Goal: Transaction & Acquisition: Purchase product/service

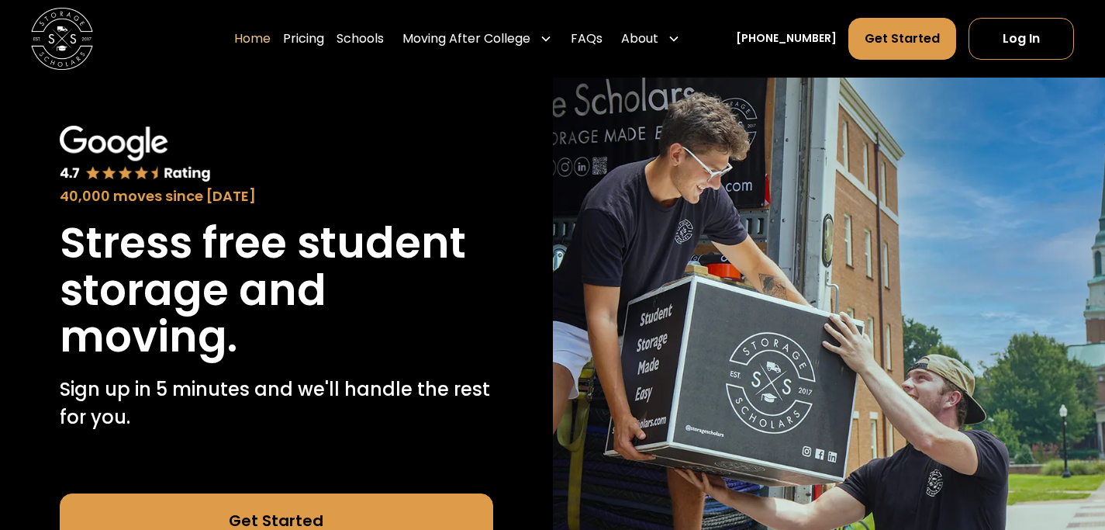
scroll to position [52, 0]
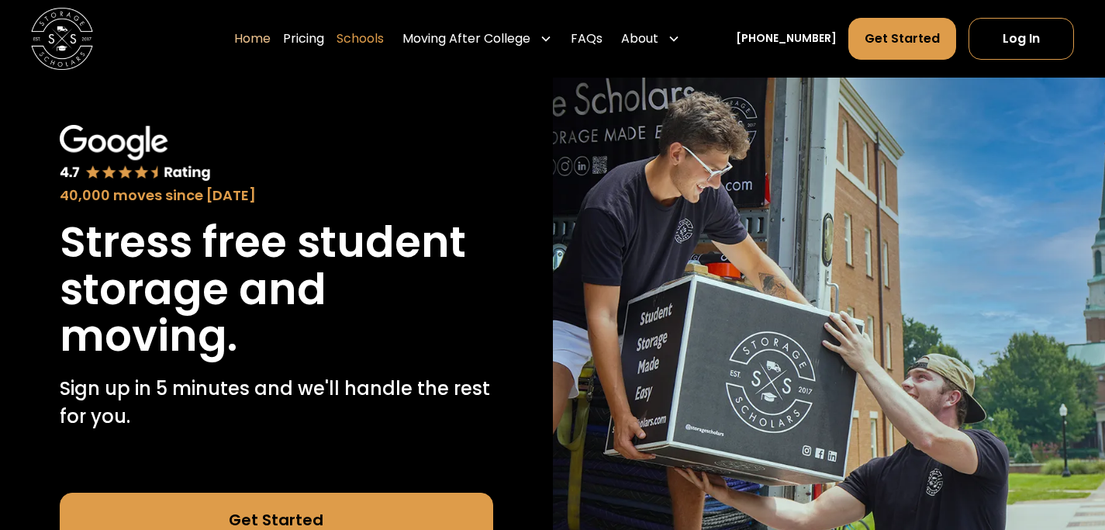
click at [382, 38] on link "Schools" at bounding box center [360, 38] width 47 height 43
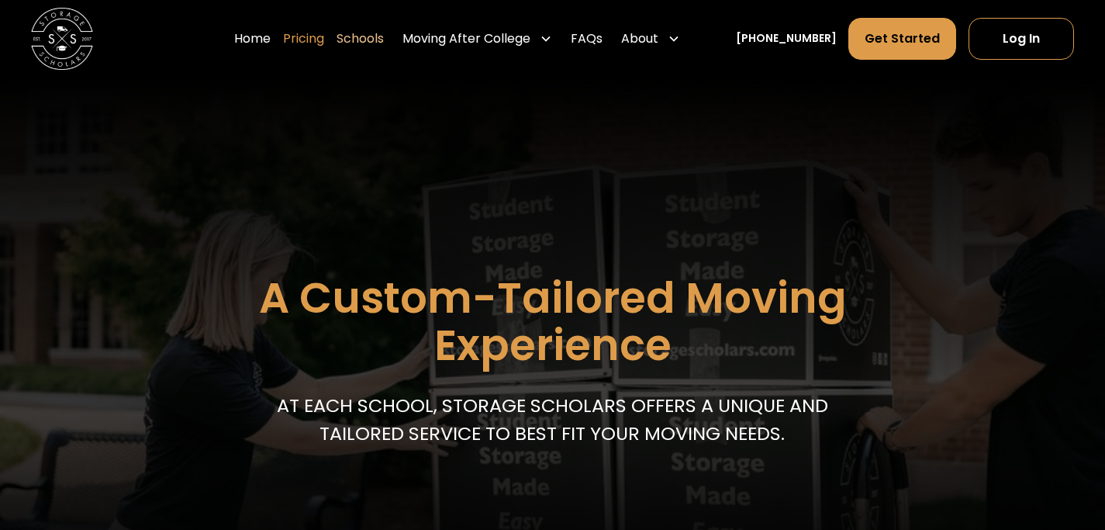
click at [324, 47] on link "Pricing" at bounding box center [303, 38] width 41 height 43
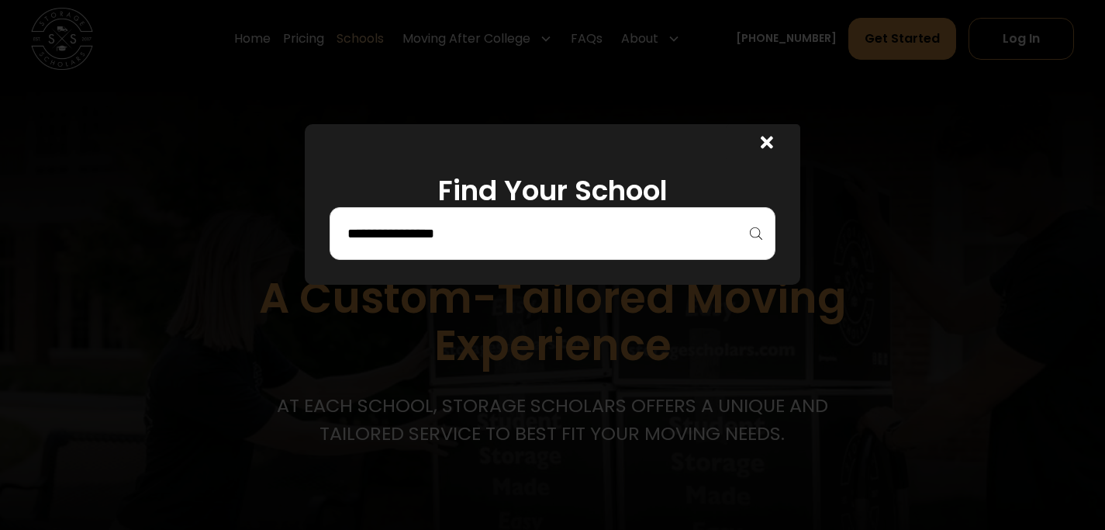
click at [398, 244] on input "search" at bounding box center [552, 233] width 413 height 26
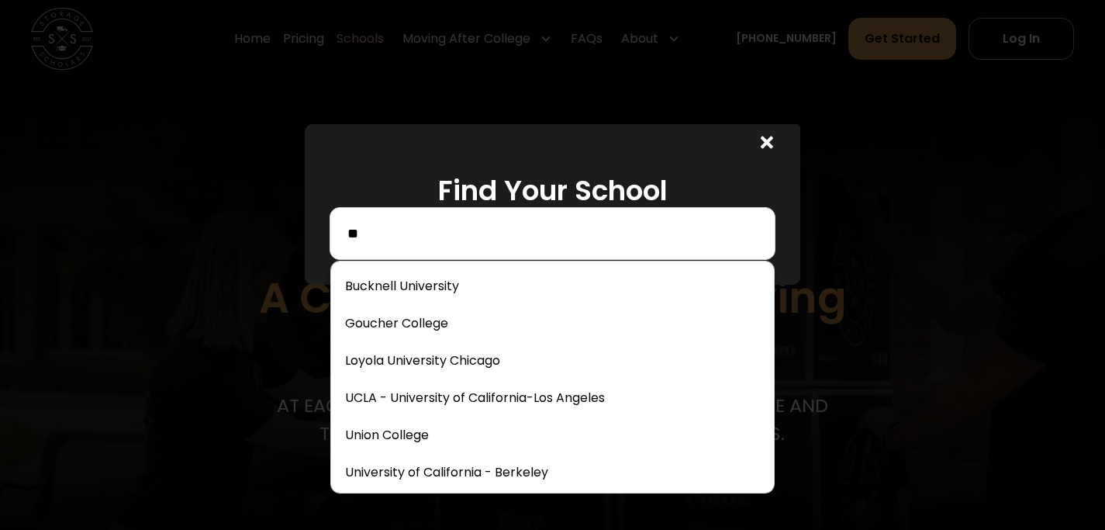
type input "*"
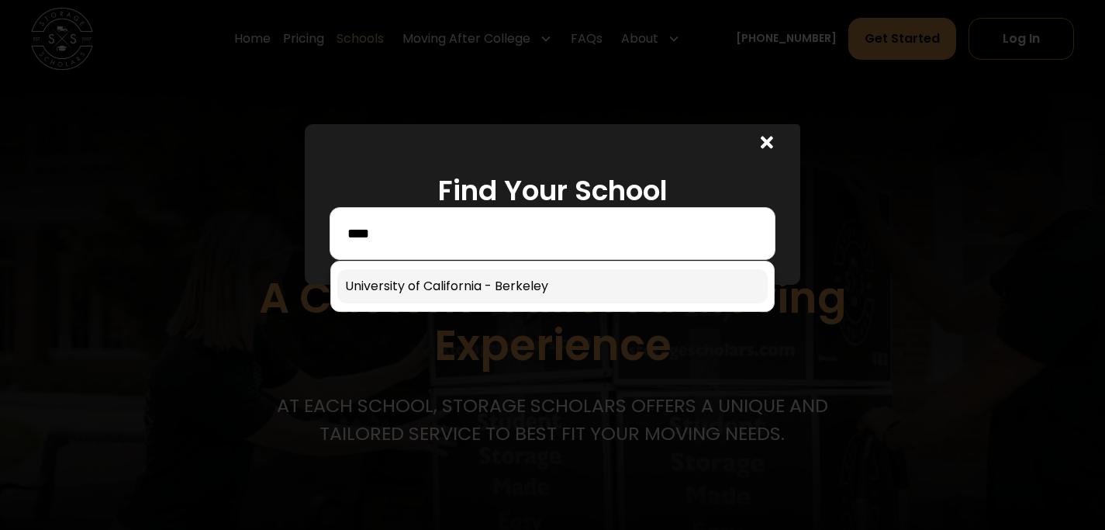
type input "****"
click at [416, 289] on link at bounding box center [552, 286] width 430 height 34
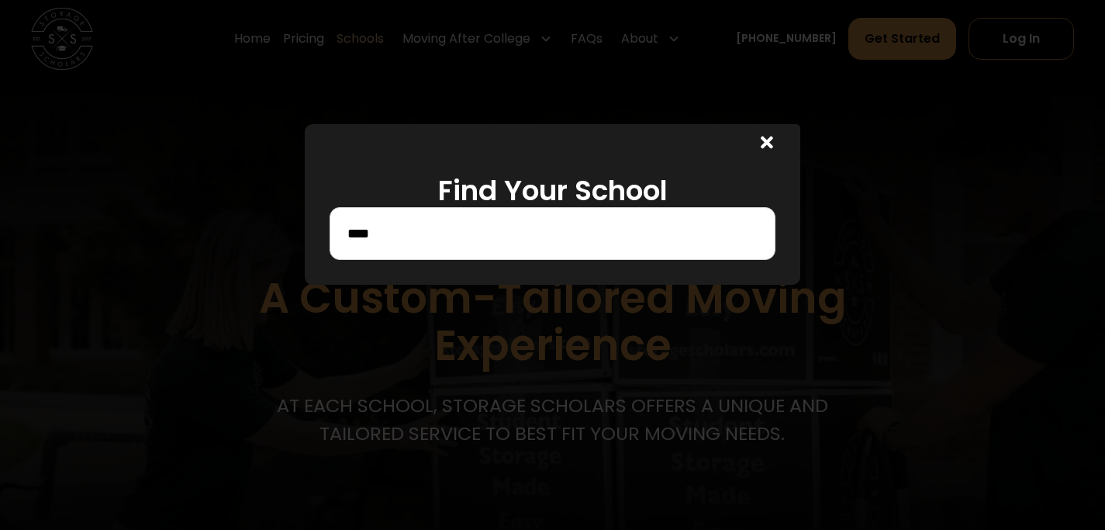
click at [416, 235] on input "****" at bounding box center [552, 233] width 413 height 26
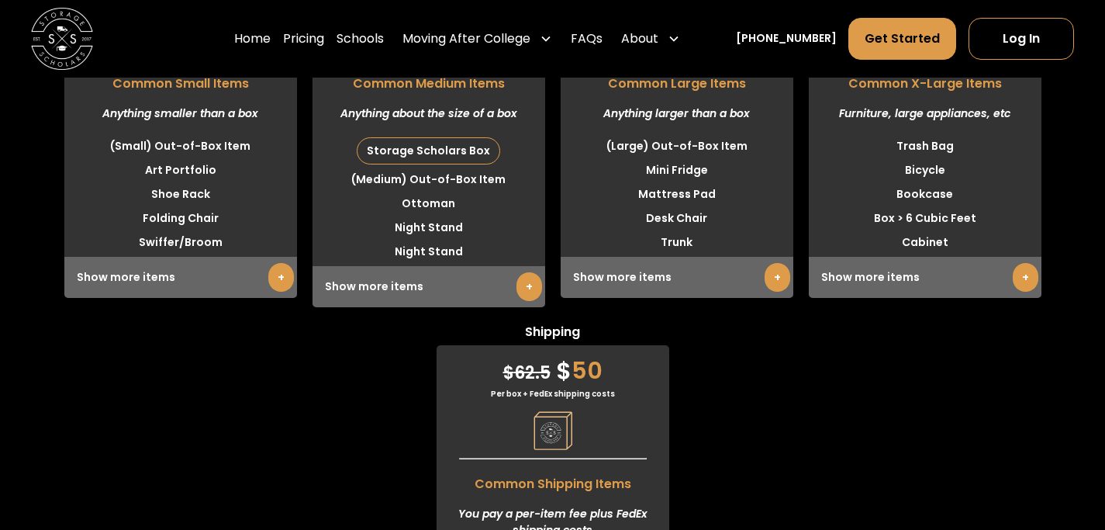
scroll to position [4151, 0]
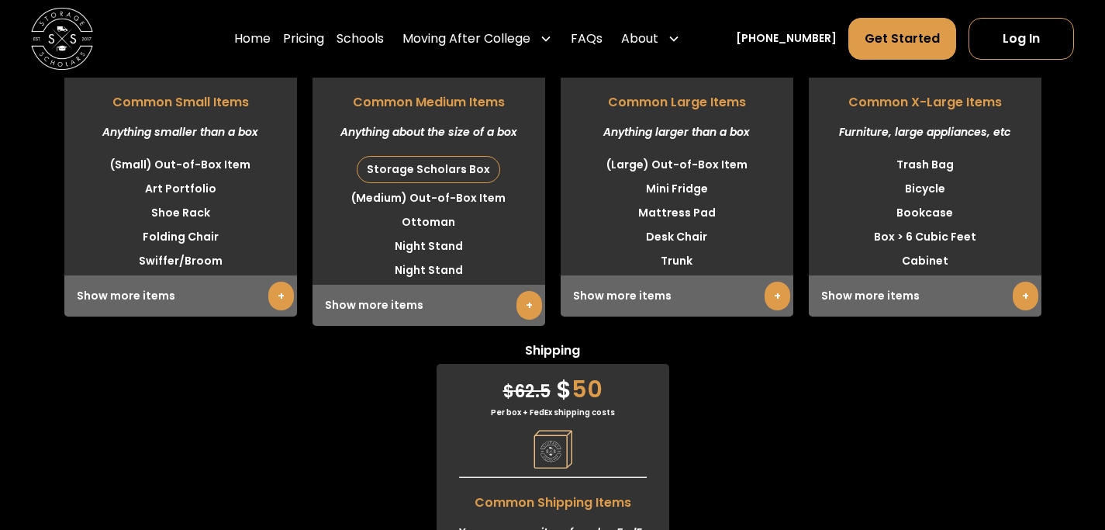
click at [525, 320] on link "+" at bounding box center [530, 305] width 26 height 29
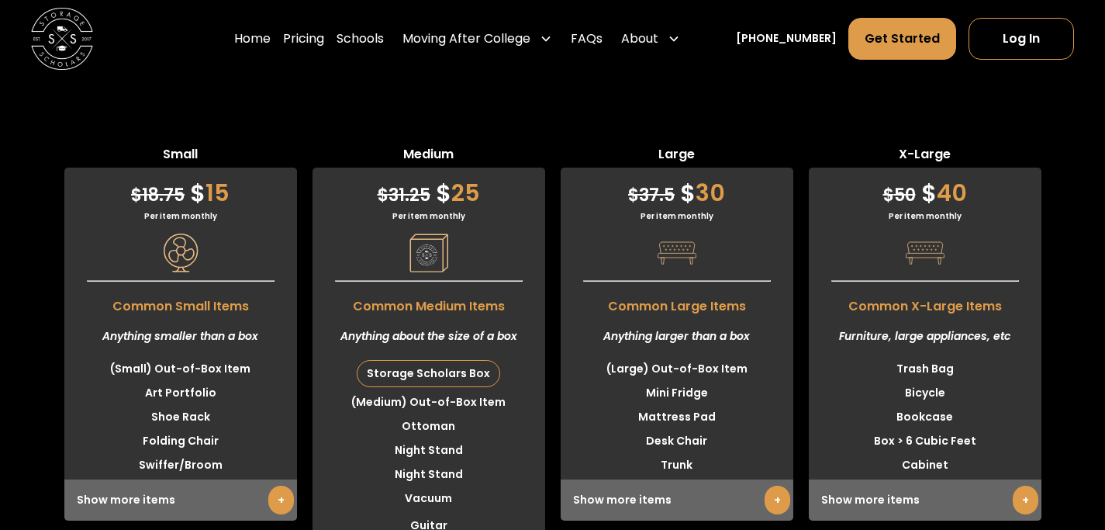
scroll to position [3920, 0]
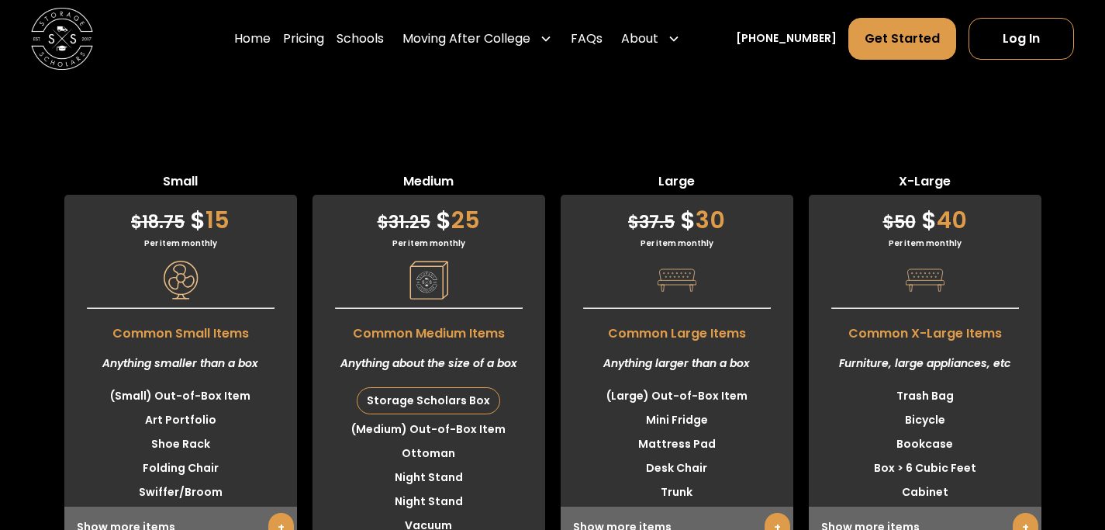
click at [419, 299] on img at bounding box center [429, 280] width 39 height 39
click at [420, 413] on div "Storage Scholars Box" at bounding box center [429, 401] width 142 height 26
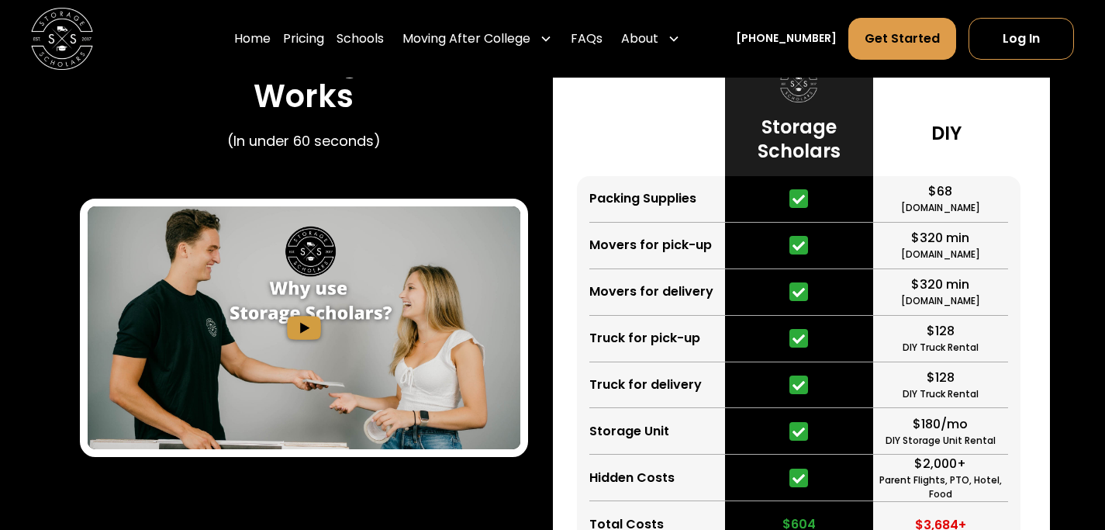
scroll to position [2479, 0]
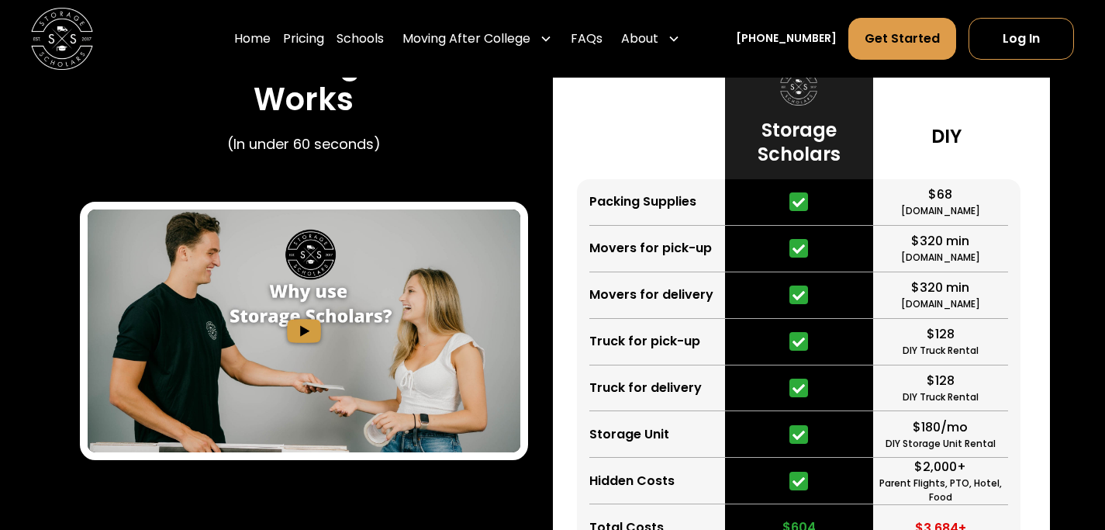
click at [309, 364] on img "open lightbox" at bounding box center [304, 331] width 432 height 244
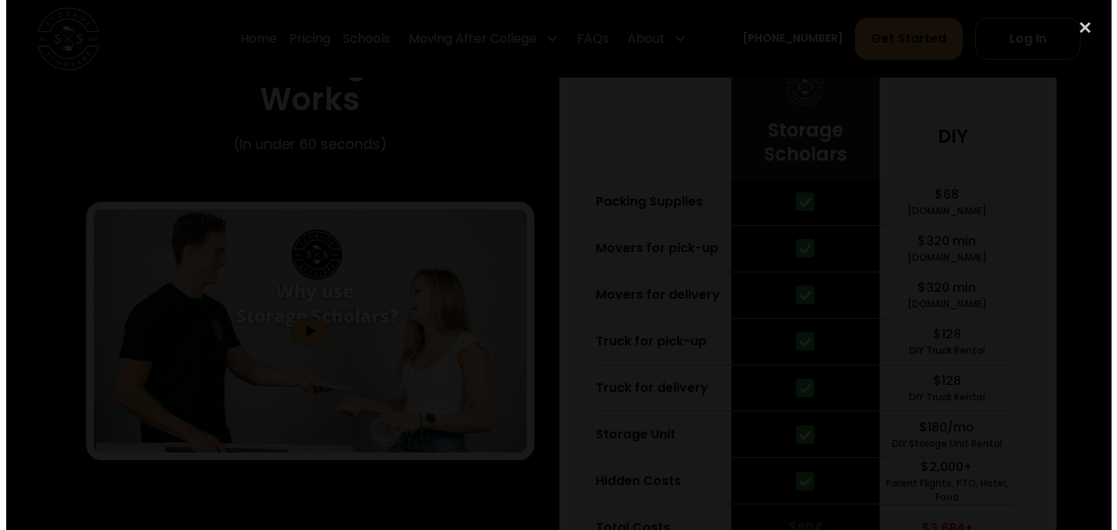
scroll to position [2480, 0]
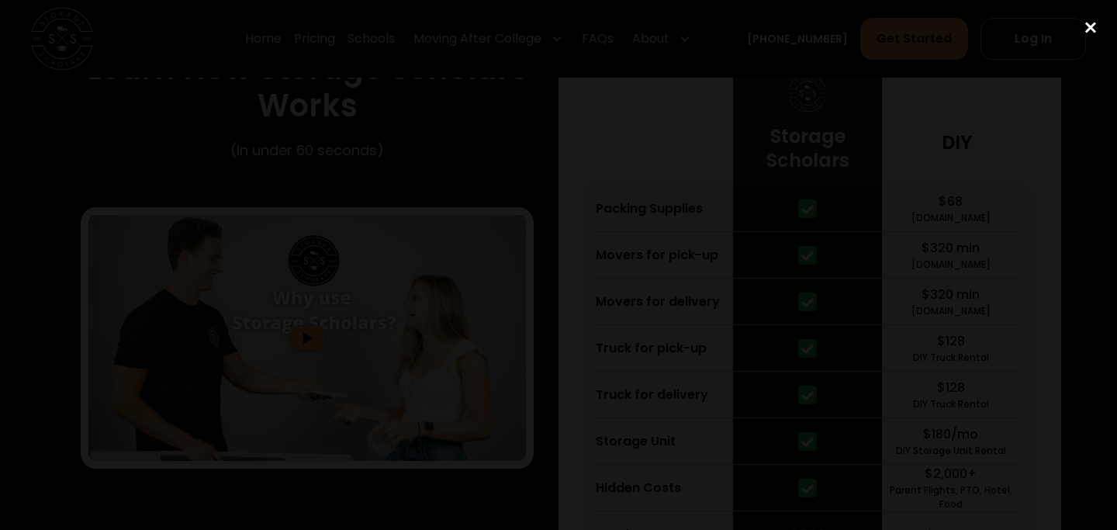
click at [1097, 22] on div "close lightbox" at bounding box center [1090, 28] width 53 height 34
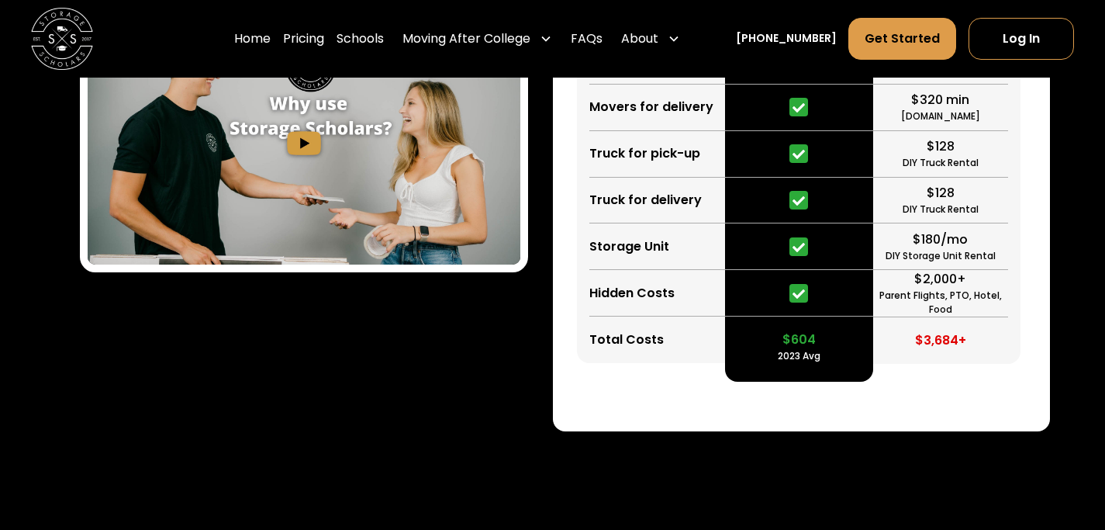
scroll to position [2669, 0]
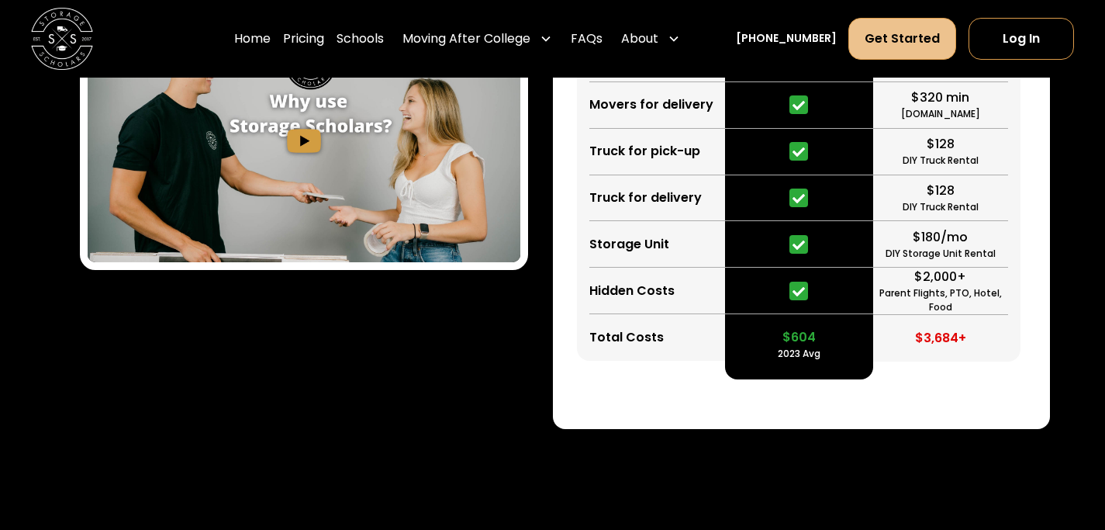
click at [869, 47] on link "Get Started" at bounding box center [902, 39] width 108 height 42
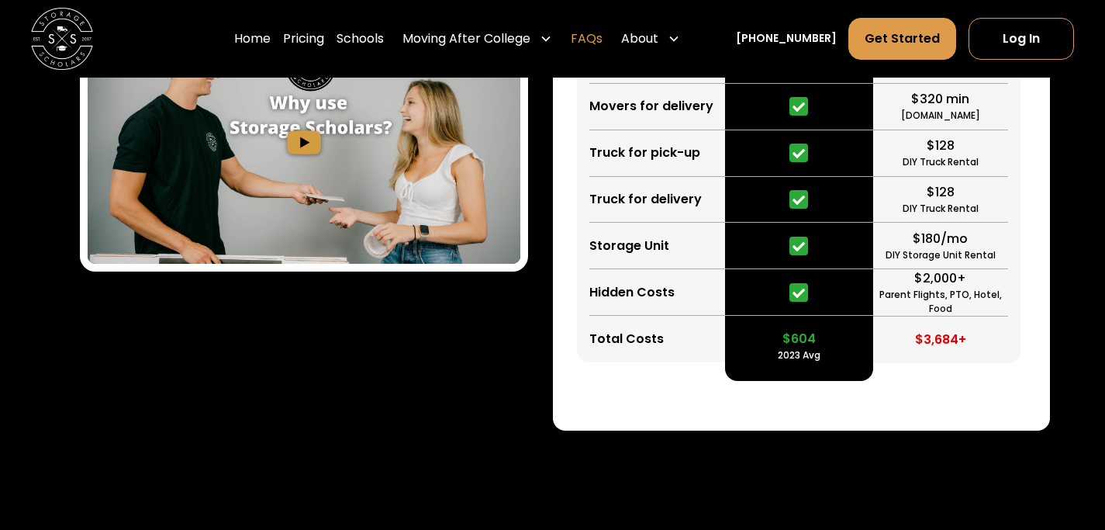
click at [603, 33] on link "FAQs" at bounding box center [587, 38] width 32 height 43
